Goal: Information Seeking & Learning: Learn about a topic

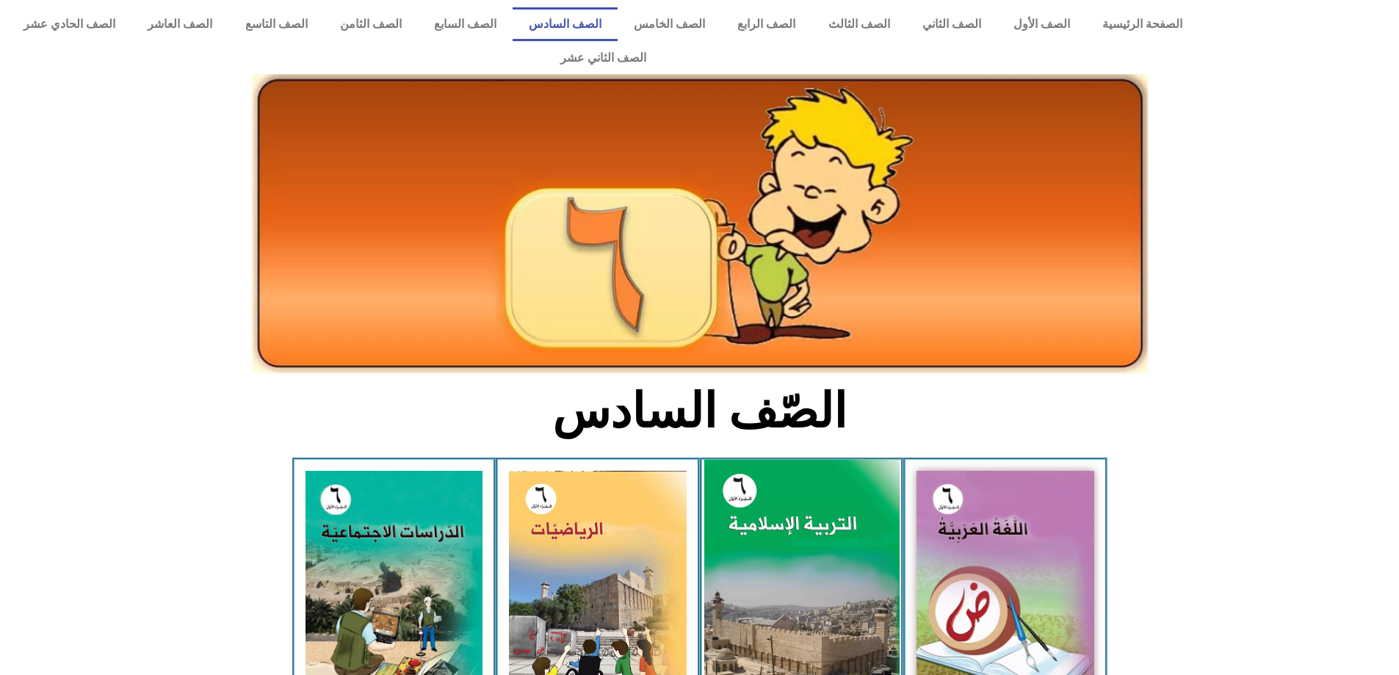
click at [783, 546] on img at bounding box center [800, 581] width 195 height 243
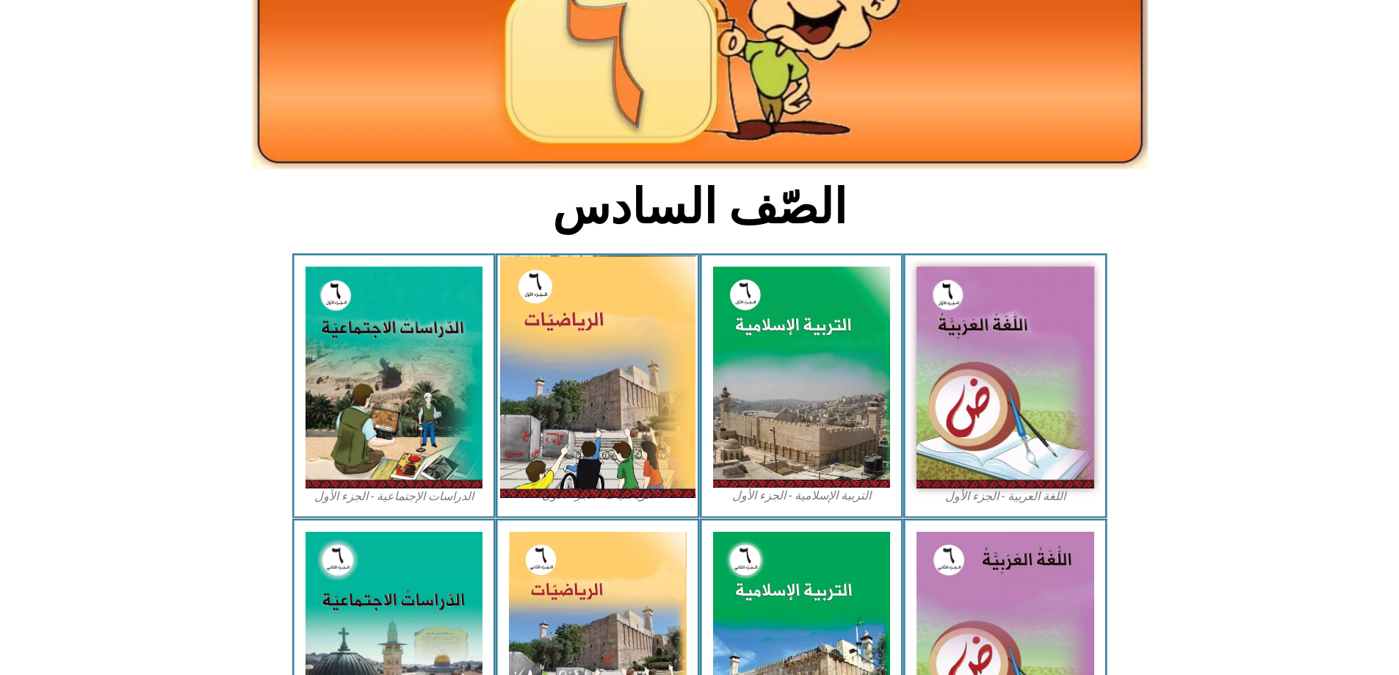
scroll to position [220, 0]
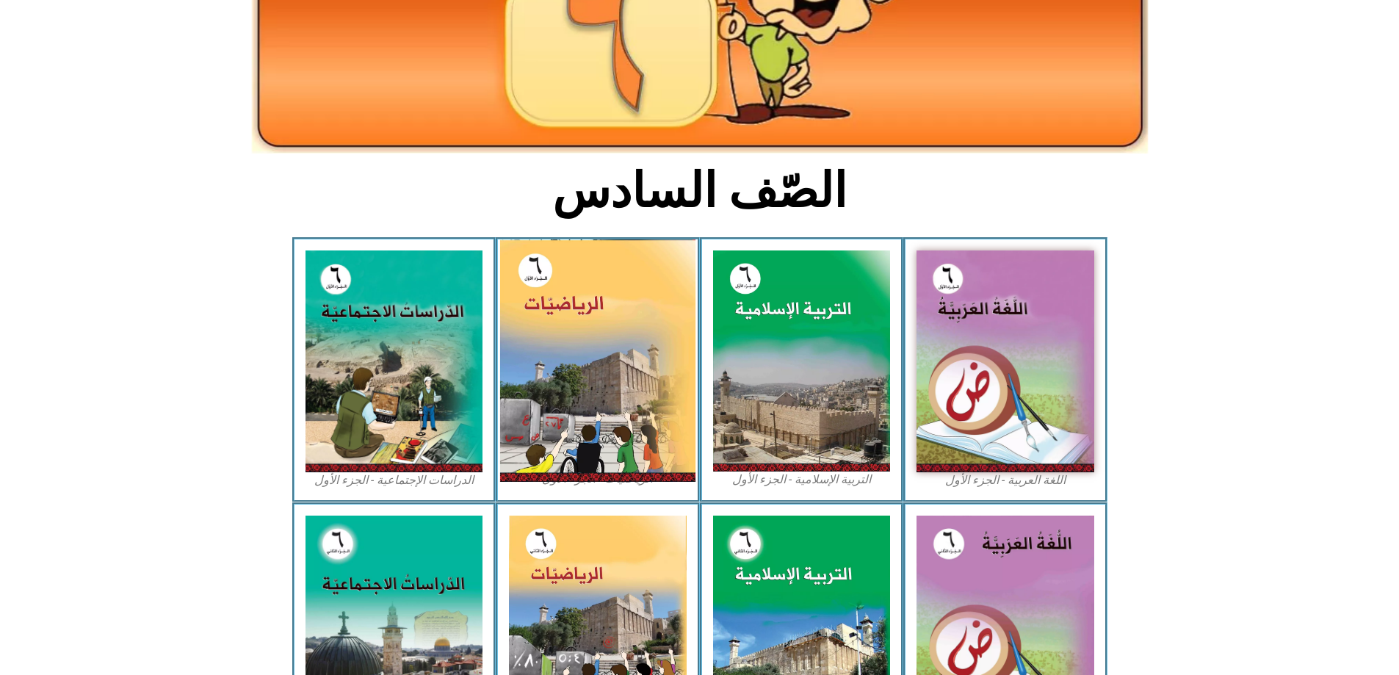
click at [641, 405] on img at bounding box center [597, 360] width 195 height 242
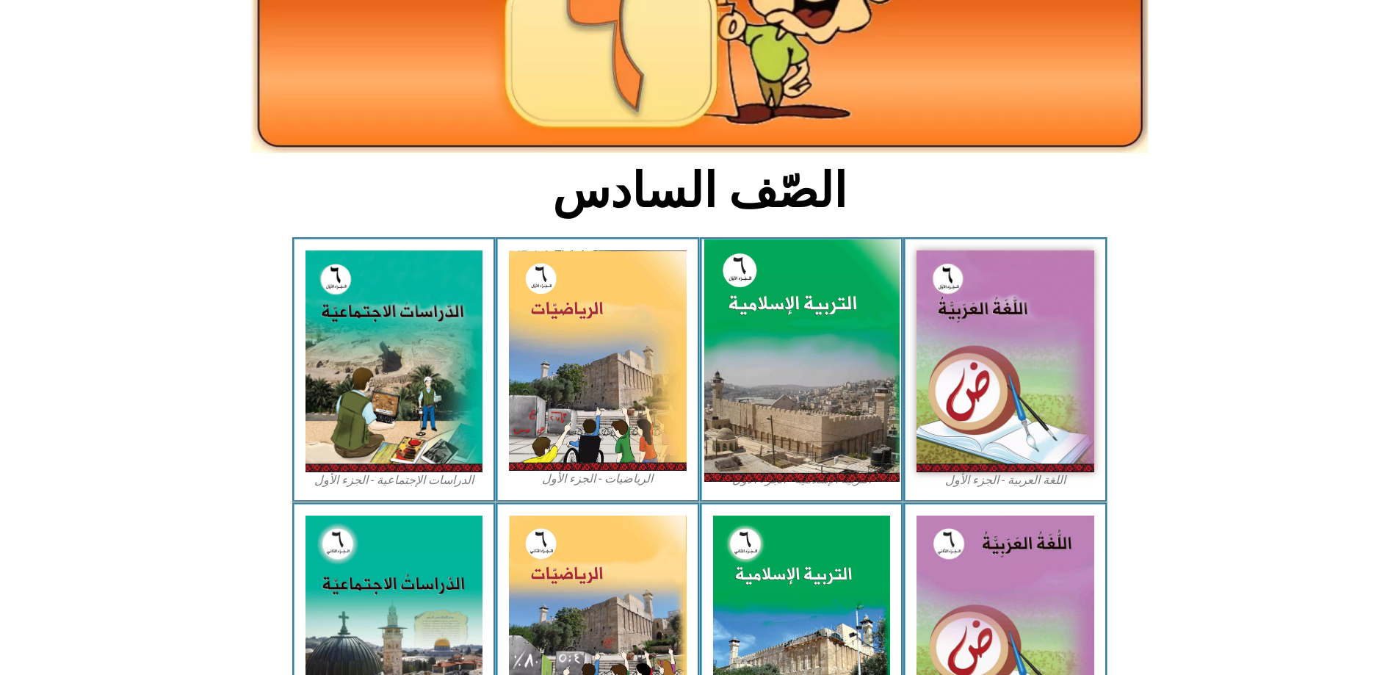
click at [758, 360] on img at bounding box center [800, 360] width 195 height 243
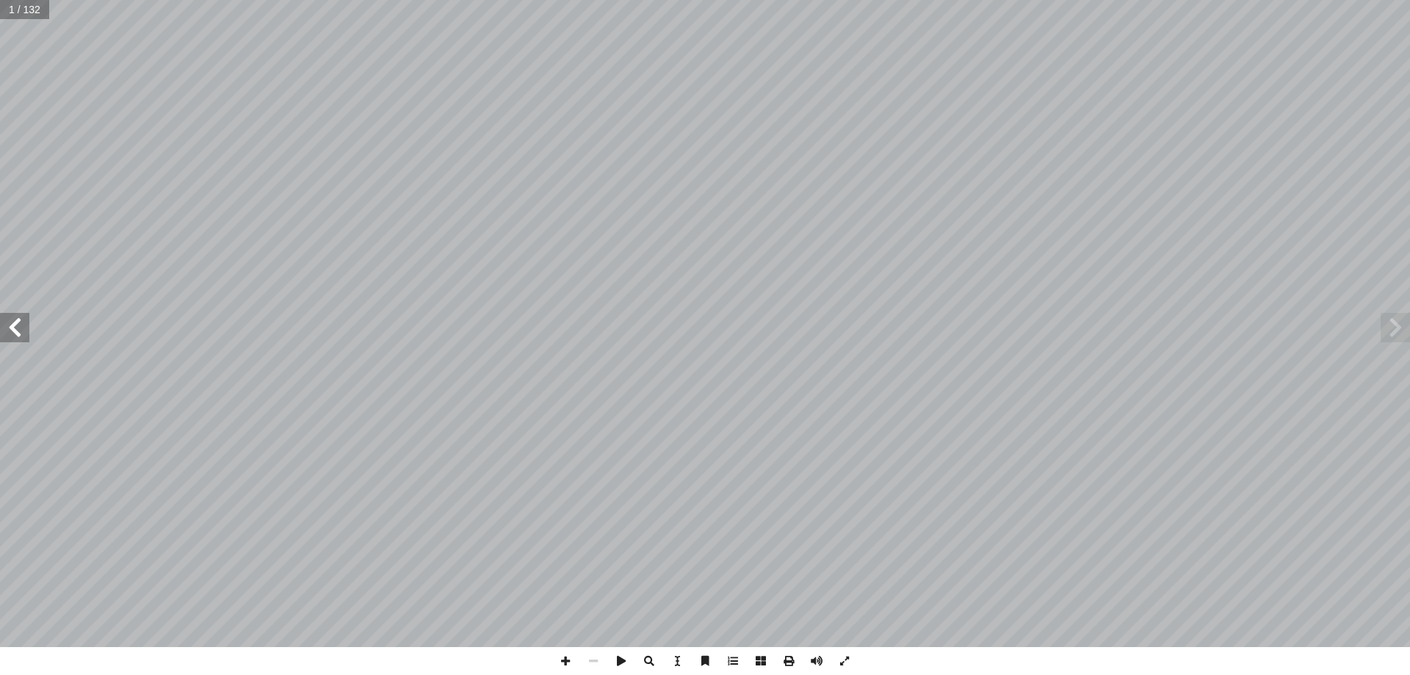
click at [26, 12] on input "text" at bounding box center [24, 9] width 49 height 19
type input "**"
click at [29, 339] on span at bounding box center [14, 327] width 29 height 29
drag, startPoint x: 591, startPoint y: 661, endPoint x: 603, endPoint y: 653, distance: 13.9
click at [592, 661] on span at bounding box center [593, 661] width 28 height 28
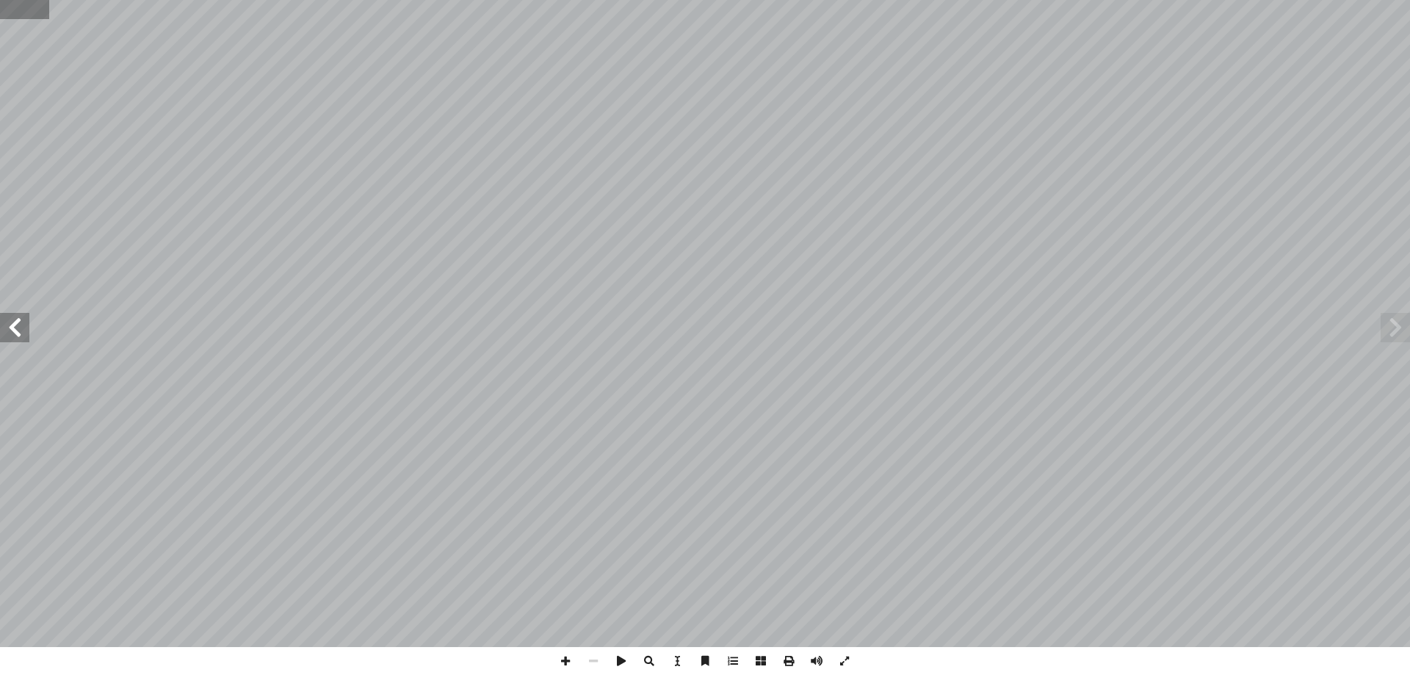
click at [29, 16] on input "text" at bounding box center [24, 9] width 48 height 19
type input "**"
click at [16, 4] on input "text" at bounding box center [24, 9] width 49 height 19
type input "**"
click at [17, 329] on span at bounding box center [14, 327] width 29 height 29
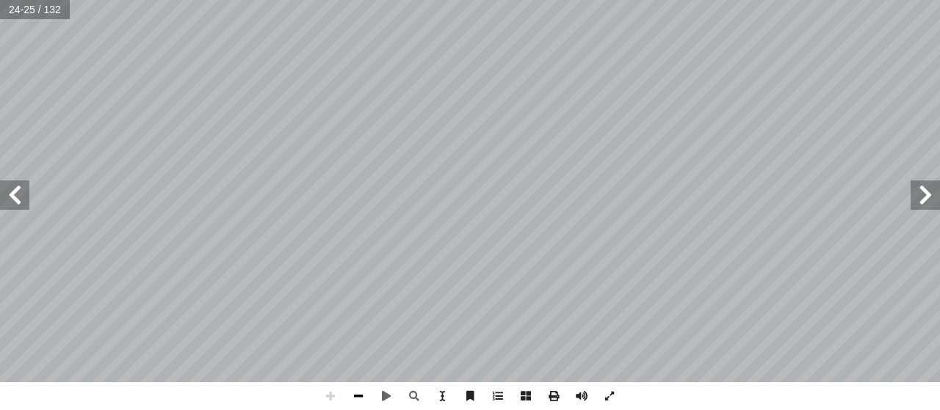
click at [358, 396] on span at bounding box center [358, 396] width 28 height 28
click at [20, 4] on input "text" at bounding box center [35, 9] width 70 height 19
type input "**"
click at [363, 405] on span at bounding box center [358, 396] width 28 height 28
click at [363, 404] on span at bounding box center [358, 396] width 28 height 28
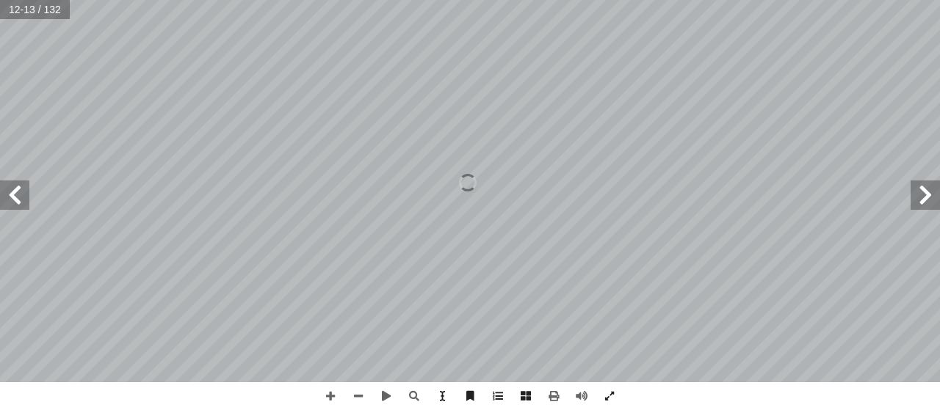
drag, startPoint x: 5, startPoint y: 197, endPoint x: 18, endPoint y: 194, distance: 12.8
click at [10, 196] on span at bounding box center [14, 195] width 29 height 29
click at [15, 189] on span at bounding box center [14, 195] width 29 height 29
click at [18, 199] on span at bounding box center [14, 195] width 29 height 29
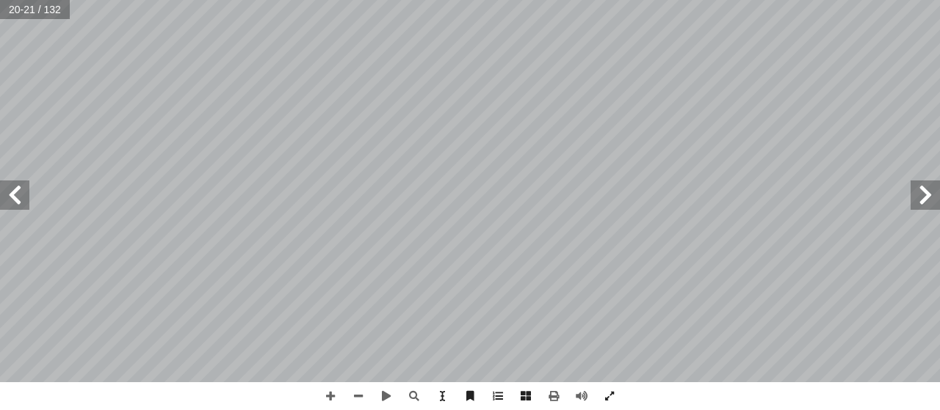
click at [925, 206] on span at bounding box center [924, 195] width 29 height 29
click at [922, 197] on span at bounding box center [924, 195] width 29 height 29
drag, startPoint x: 617, startPoint y: 400, endPoint x: 617, endPoint y: 489, distance: 88.8
click at [617, 400] on span at bounding box center [609, 396] width 28 height 28
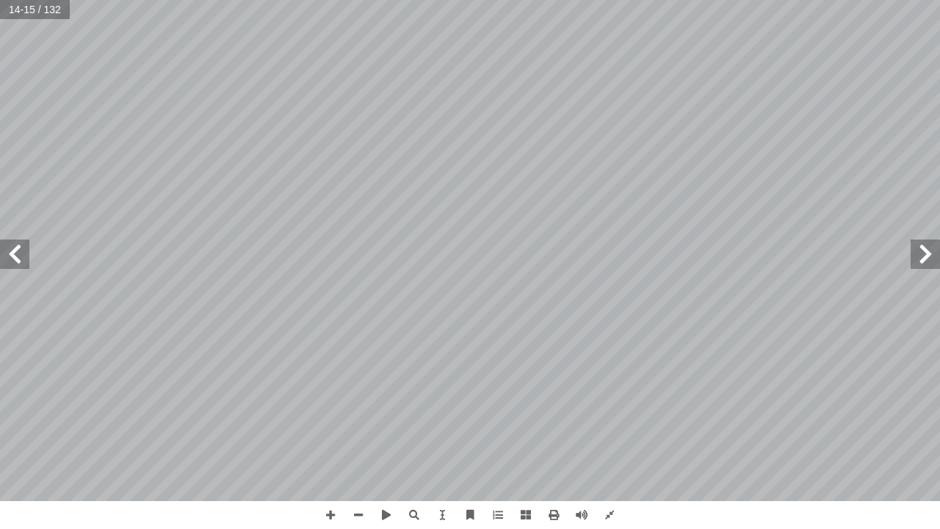
click at [173, 525] on div "10 ٓ ــم ٓ ال ﴿ تعالــى: ُ ــه ُ ــه، منهــا قول ِ ل ْ ض َ علــى ف ُّ تــي تــد…" at bounding box center [470, 264] width 940 height 529
click at [927, 248] on span at bounding box center [924, 253] width 29 height 29
click at [19, 252] on span at bounding box center [14, 253] width 29 height 29
